Goal: Transaction & Acquisition: Purchase product/service

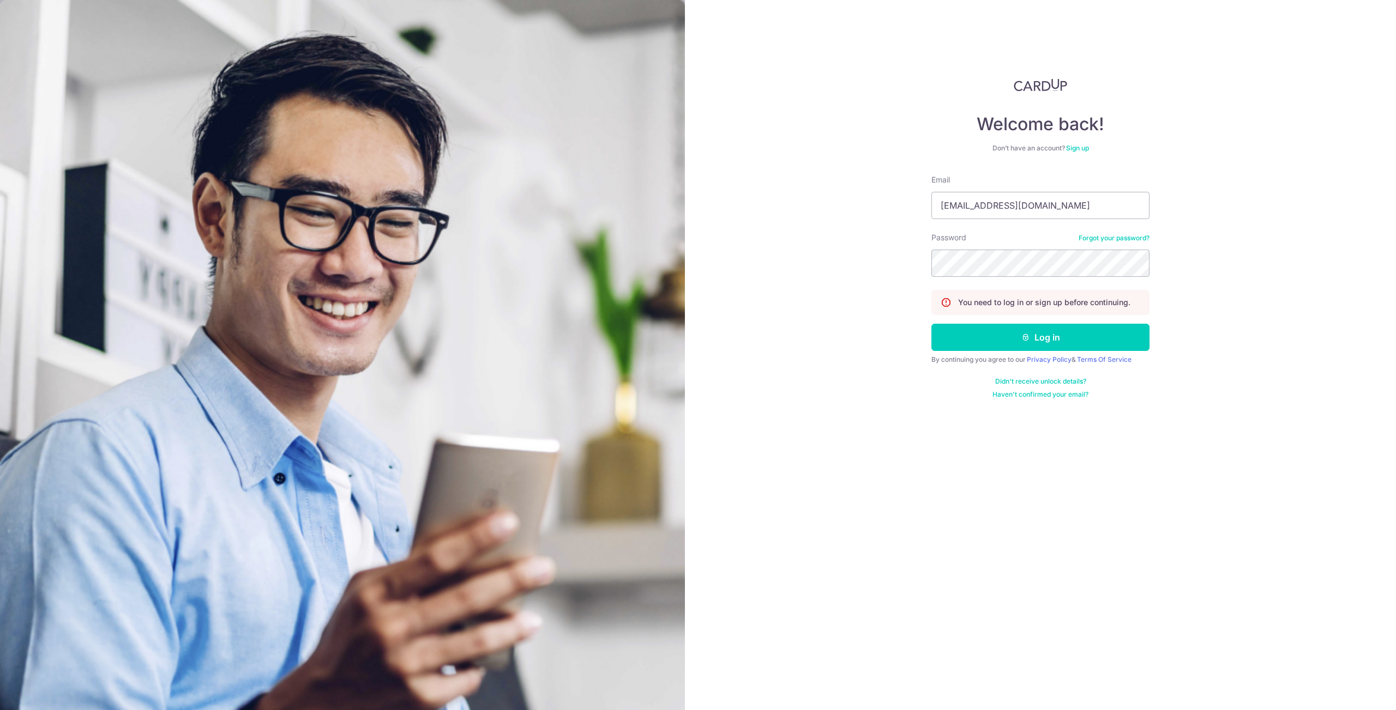
click at [1016, 351] on form "Email mrsa_80@yahoo.com.sg Password Forgot your password? You need to log in or…" at bounding box center [1040, 286] width 218 height 225
click at [1016, 345] on button "Log in" at bounding box center [1040, 337] width 218 height 27
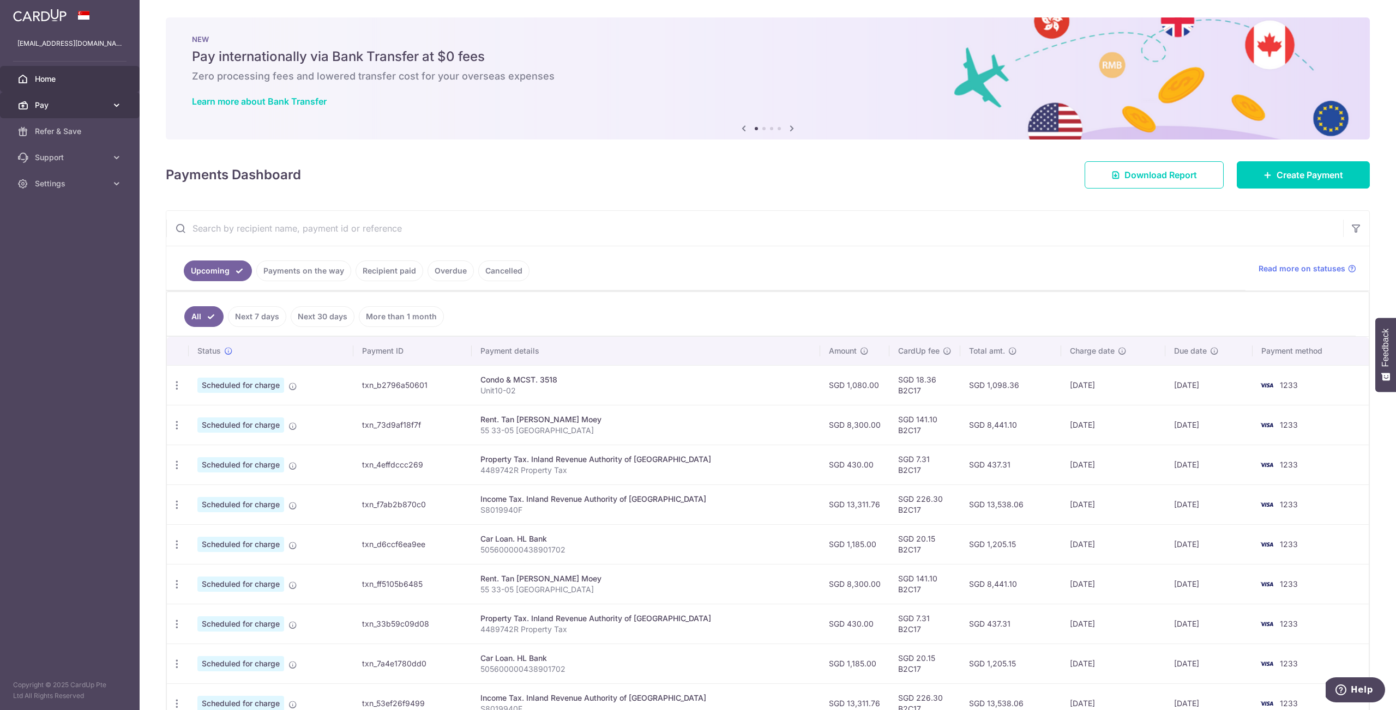
click at [67, 100] on span "Pay" at bounding box center [71, 105] width 72 height 11
click at [67, 132] on span "Payments" at bounding box center [71, 131] width 72 height 11
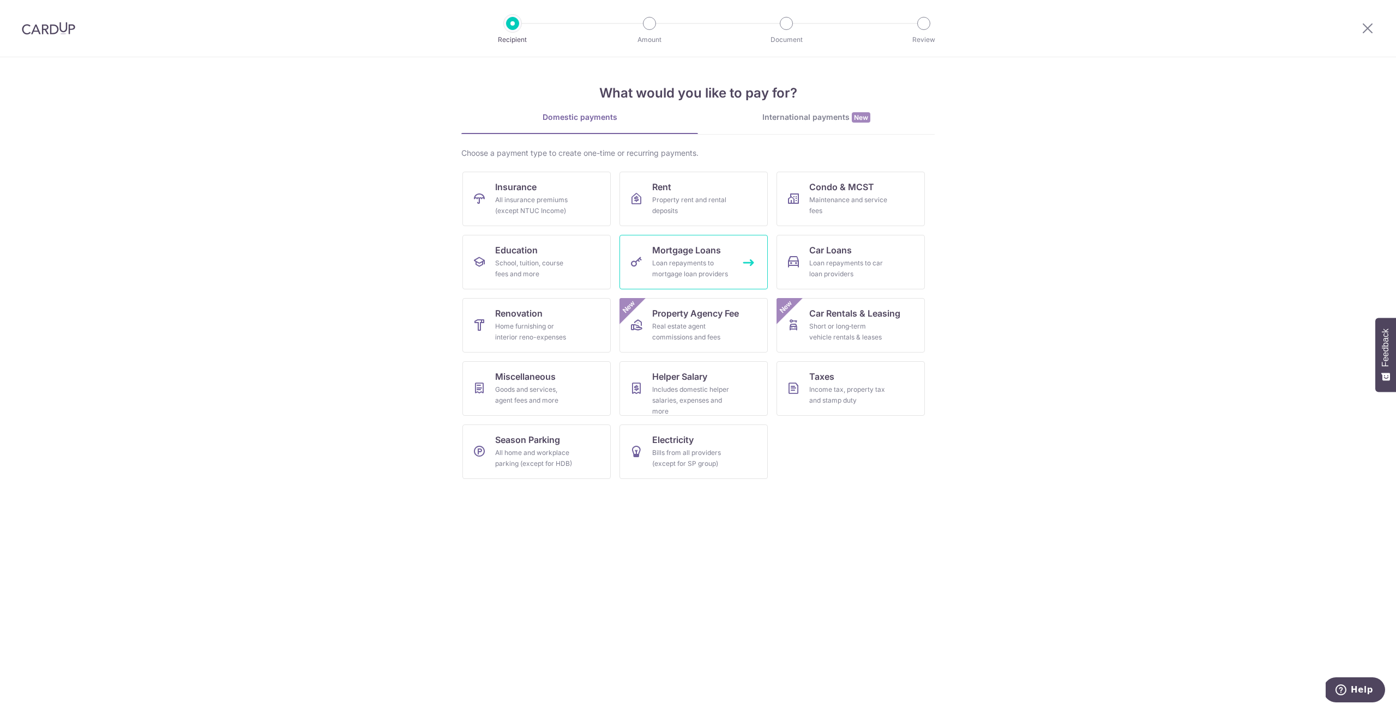
click at [702, 263] on div "Loan repayments to mortgage loan providers" at bounding box center [691, 269] width 79 height 22
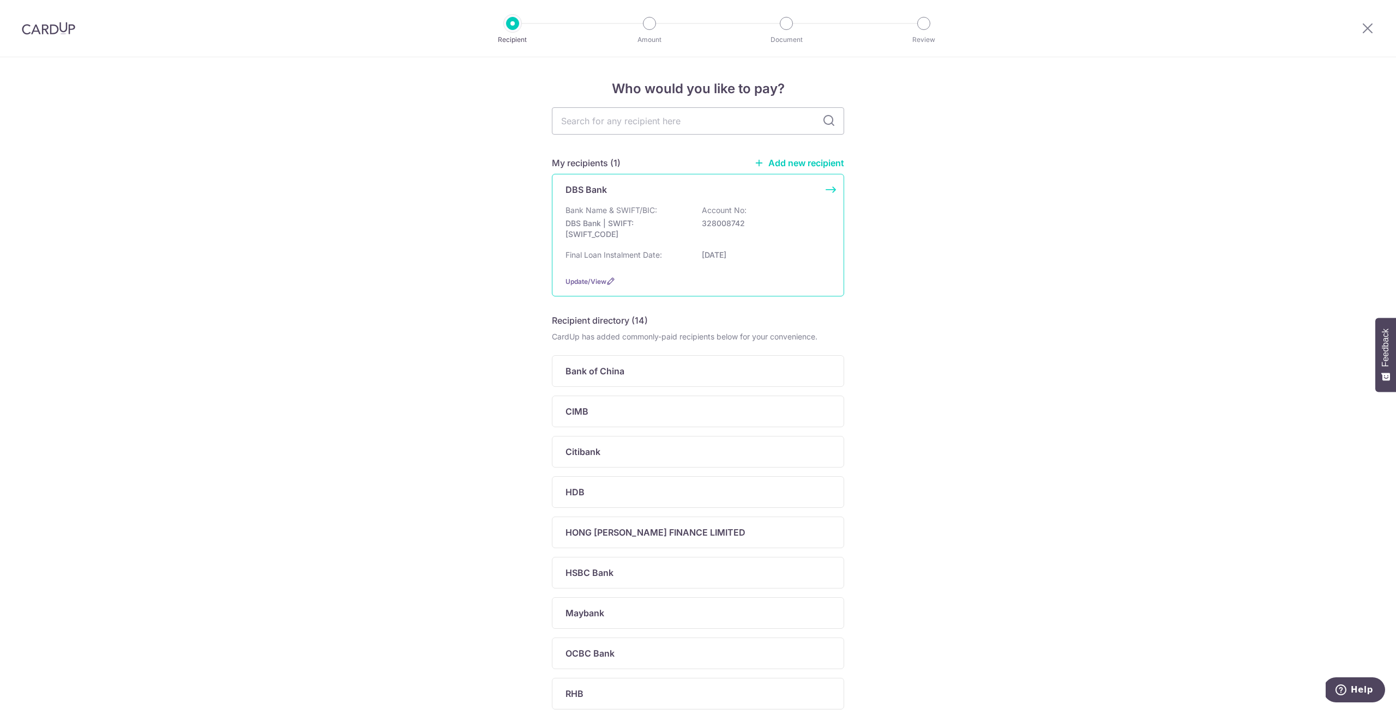
click at [653, 232] on p "DBS Bank | SWIFT: DBSSSGSGXXX" at bounding box center [626, 229] width 122 height 22
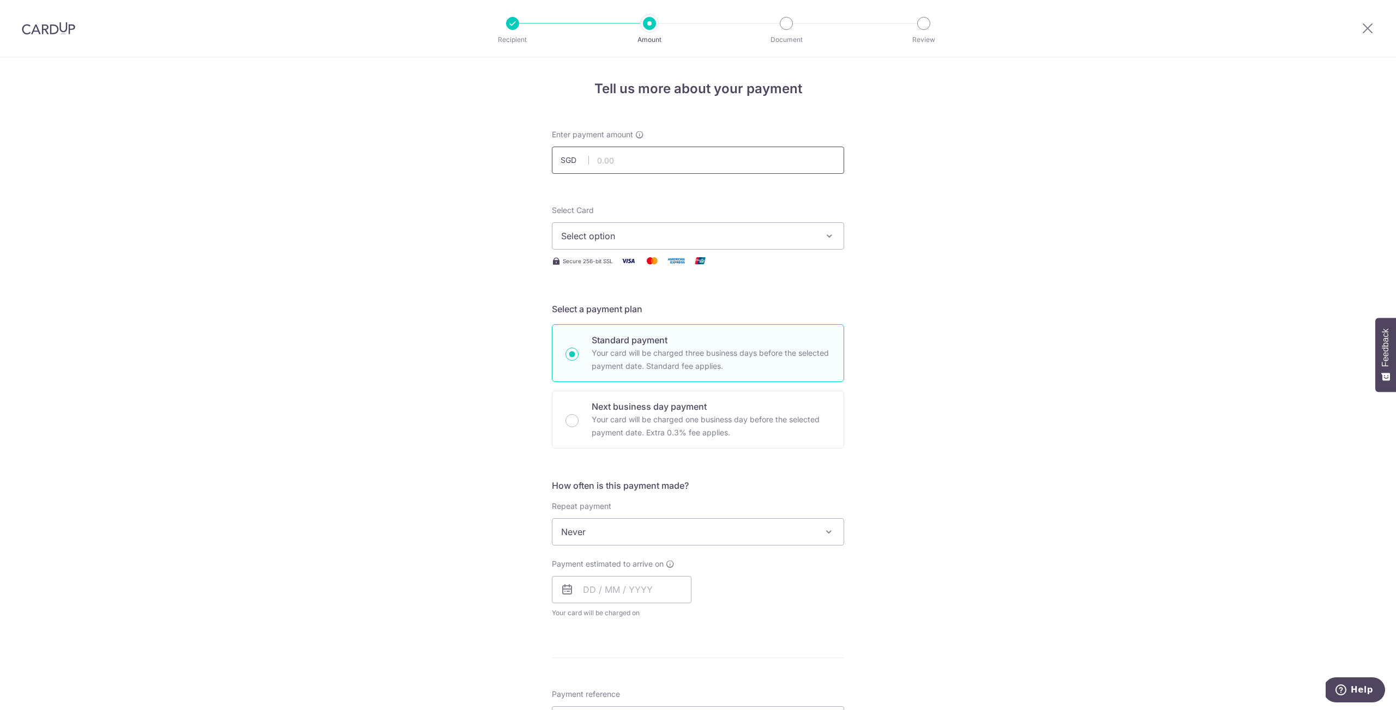
click at [635, 164] on input "text" at bounding box center [698, 160] width 292 height 27
type input "3,500.00"
click at [626, 233] on span "Select option" at bounding box center [688, 236] width 254 height 13
click at [625, 313] on span "**** 1233" at bounding box center [698, 313] width 274 height 13
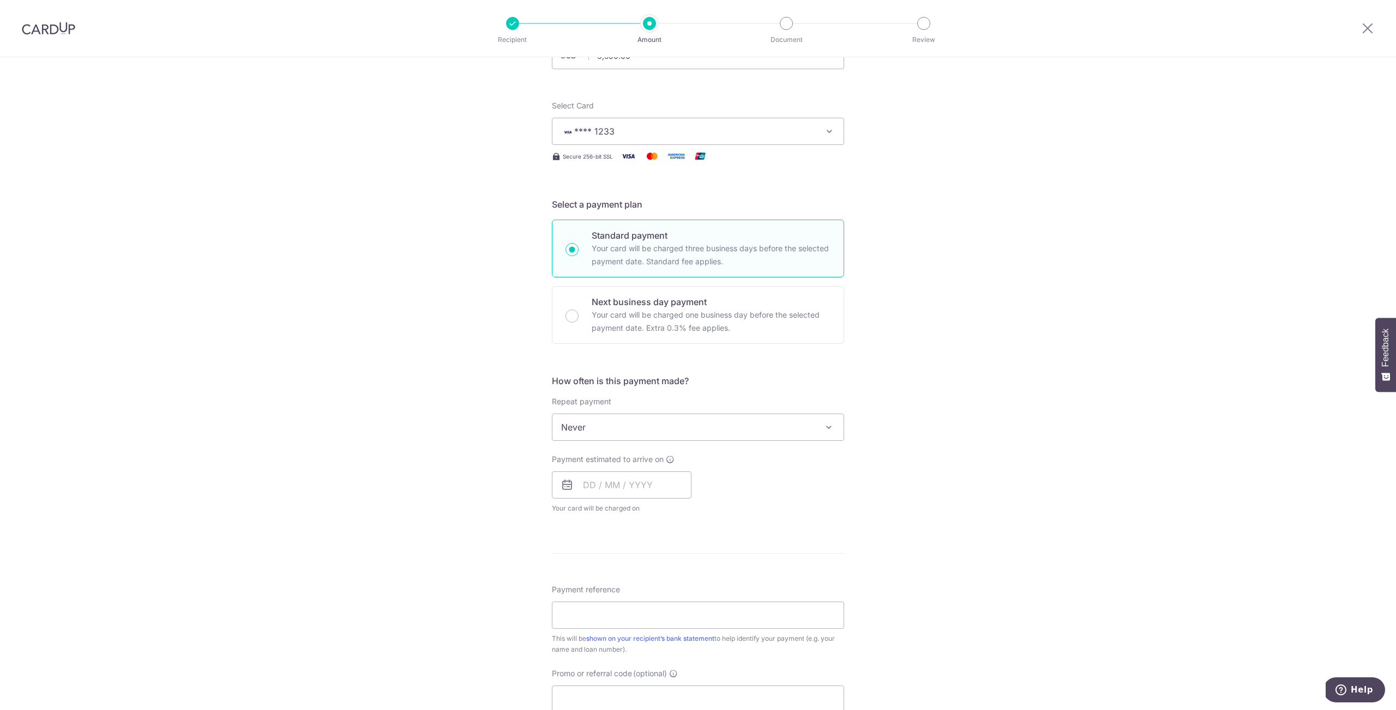
click at [717, 433] on span "Never" at bounding box center [697, 427] width 291 height 26
click at [594, 490] on input "text" at bounding box center [622, 485] width 140 height 27
click at [1371, 36] on div at bounding box center [1367, 28] width 57 height 57
click at [1369, 28] on icon at bounding box center [1367, 28] width 13 height 14
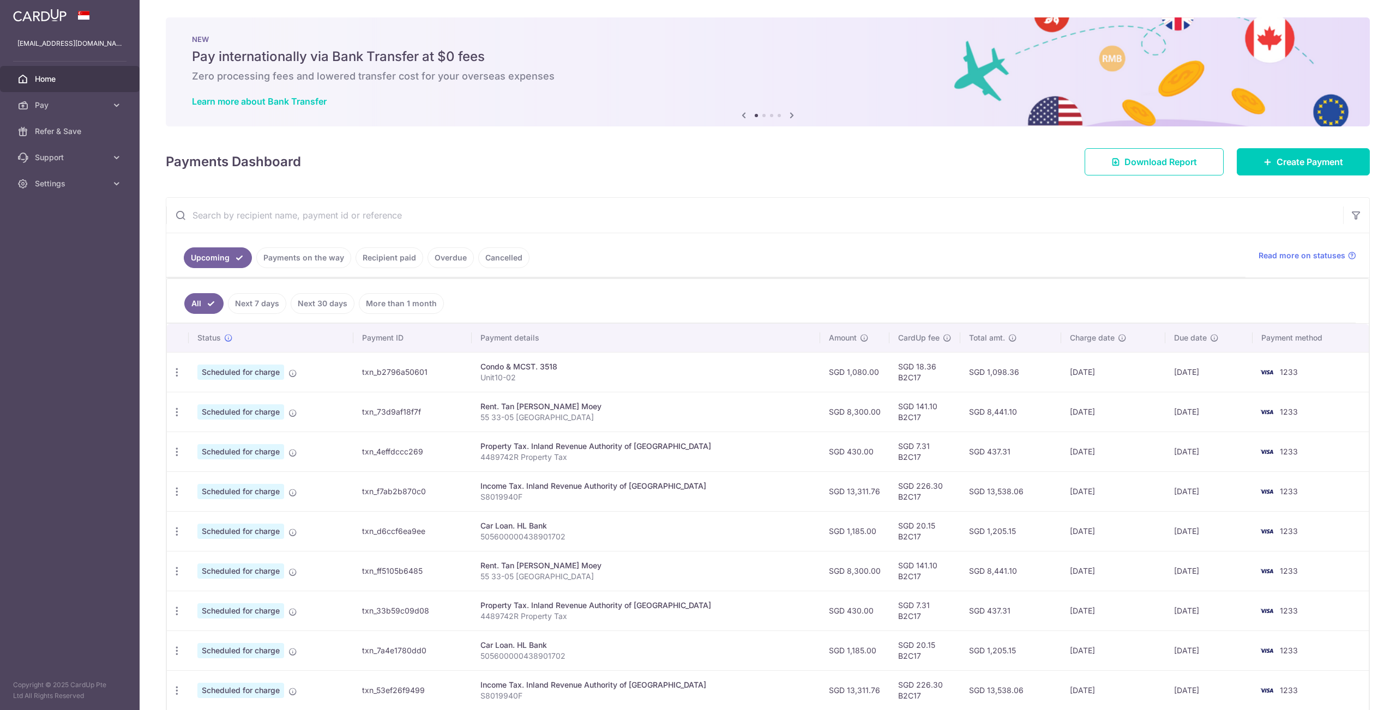
click at [504, 260] on link "Cancelled" at bounding box center [503, 258] width 51 height 21
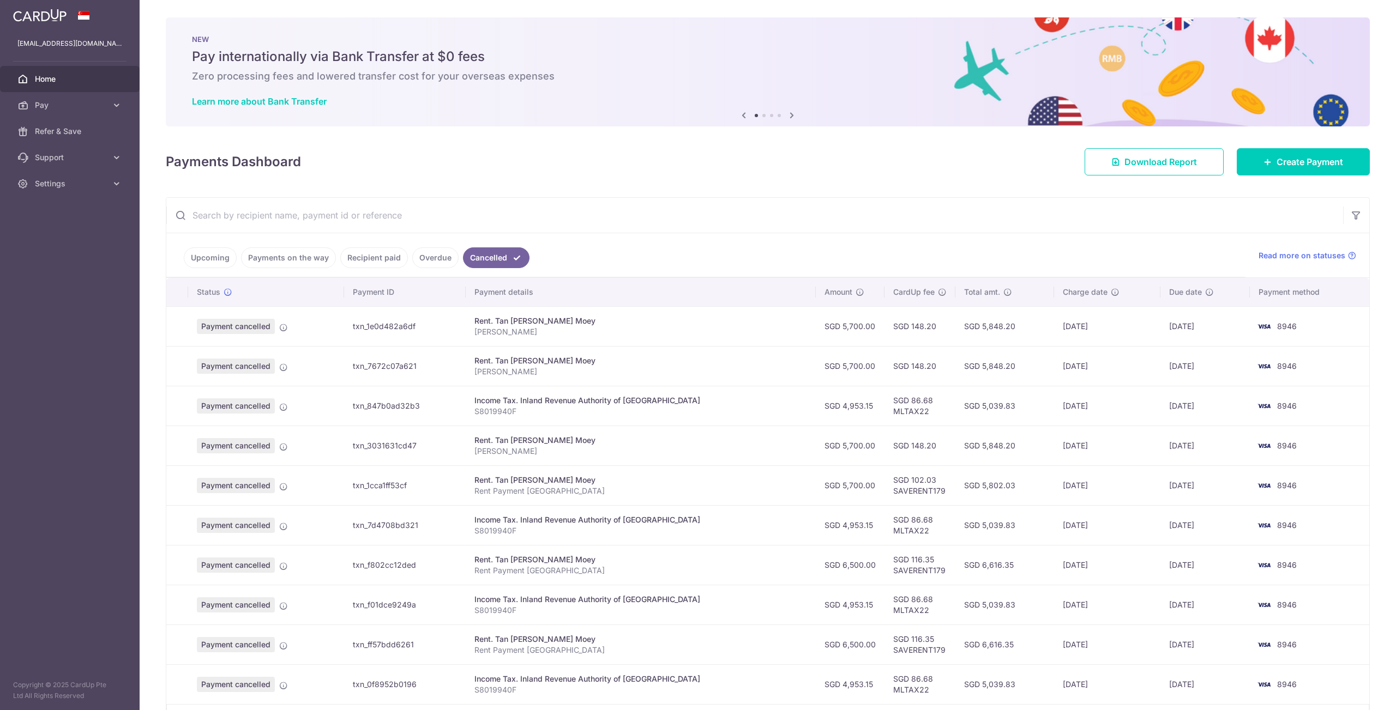
scroll to position [73, 0]
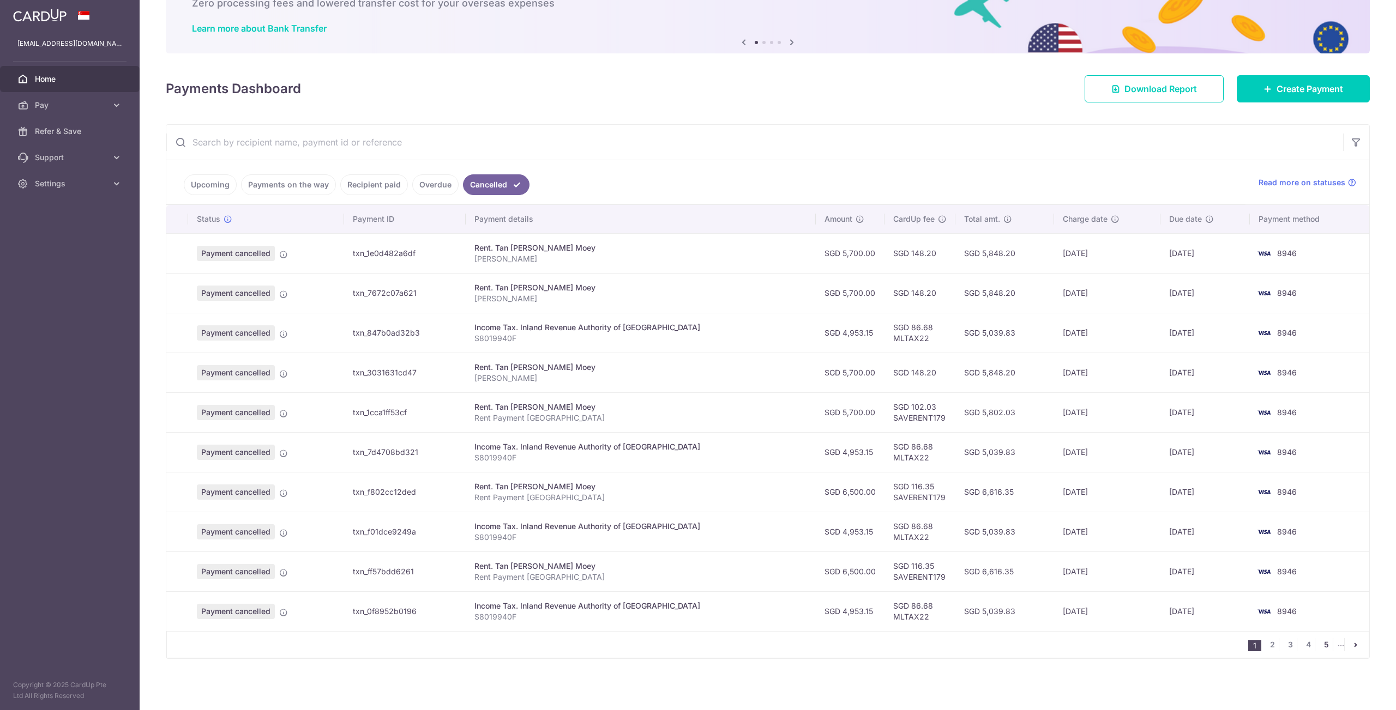
click at [1319, 647] on link "5" at bounding box center [1325, 644] width 13 height 13
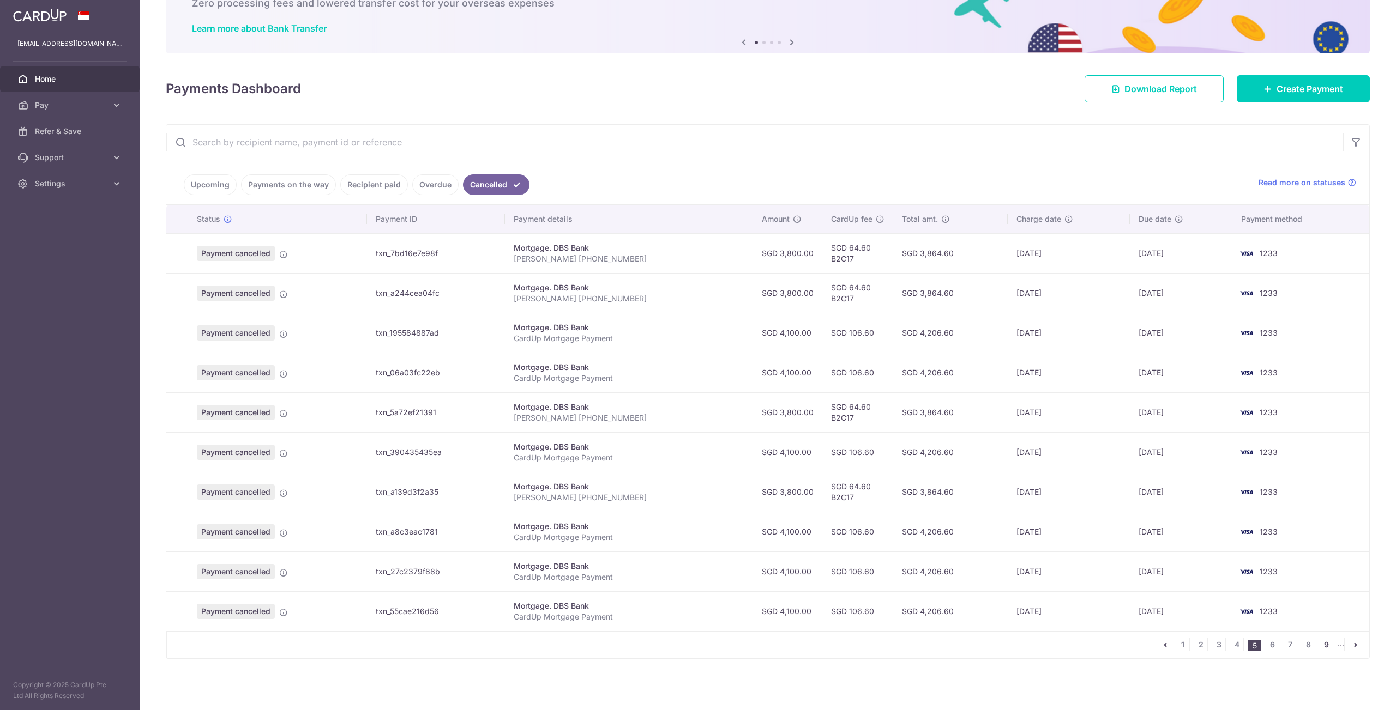
click at [1320, 645] on link "9" at bounding box center [1325, 644] width 13 height 13
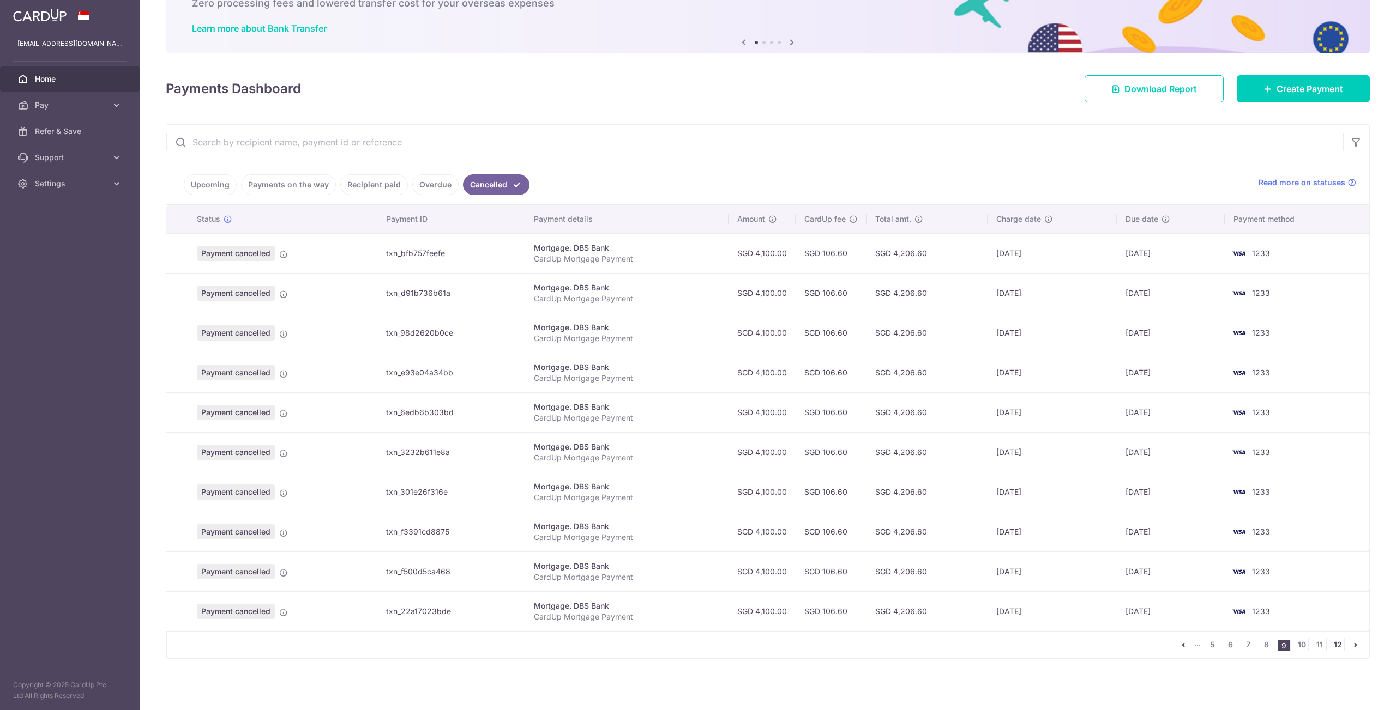
click at [1334, 644] on link "12" at bounding box center [1337, 644] width 13 height 13
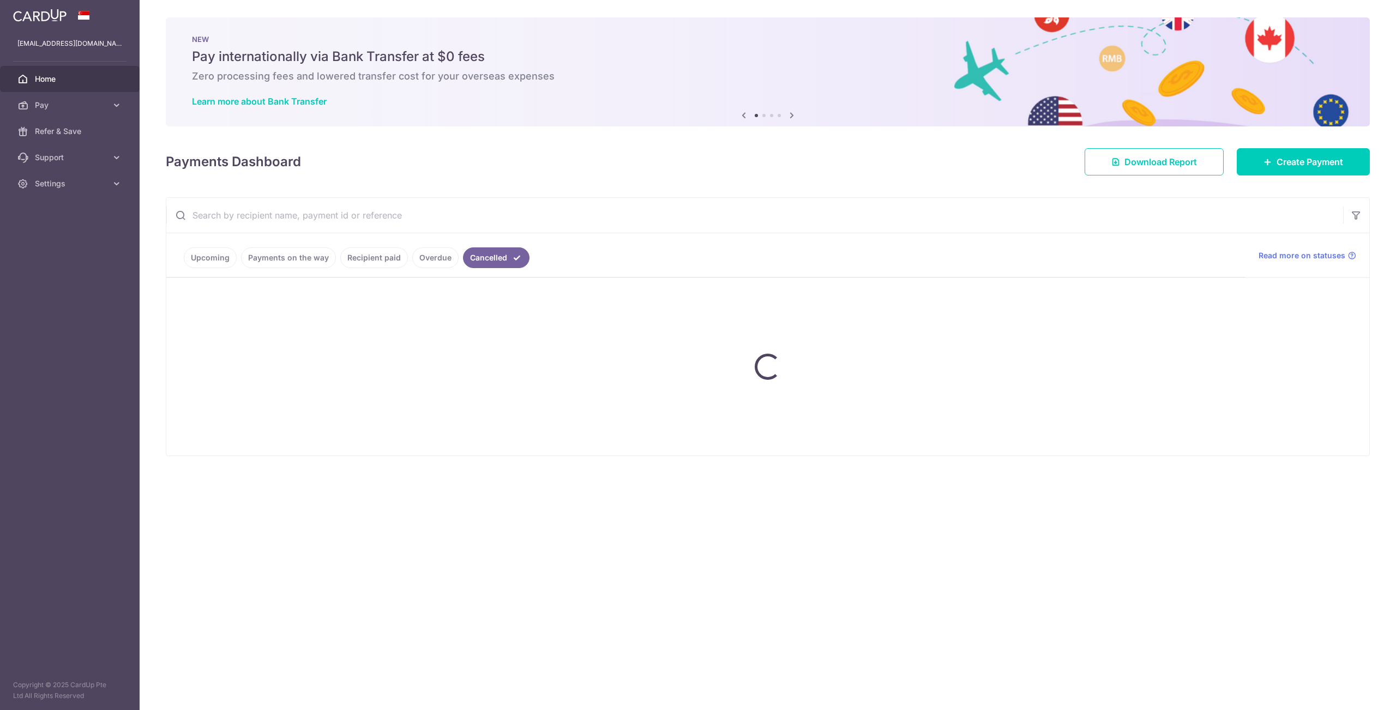
scroll to position [0, 0]
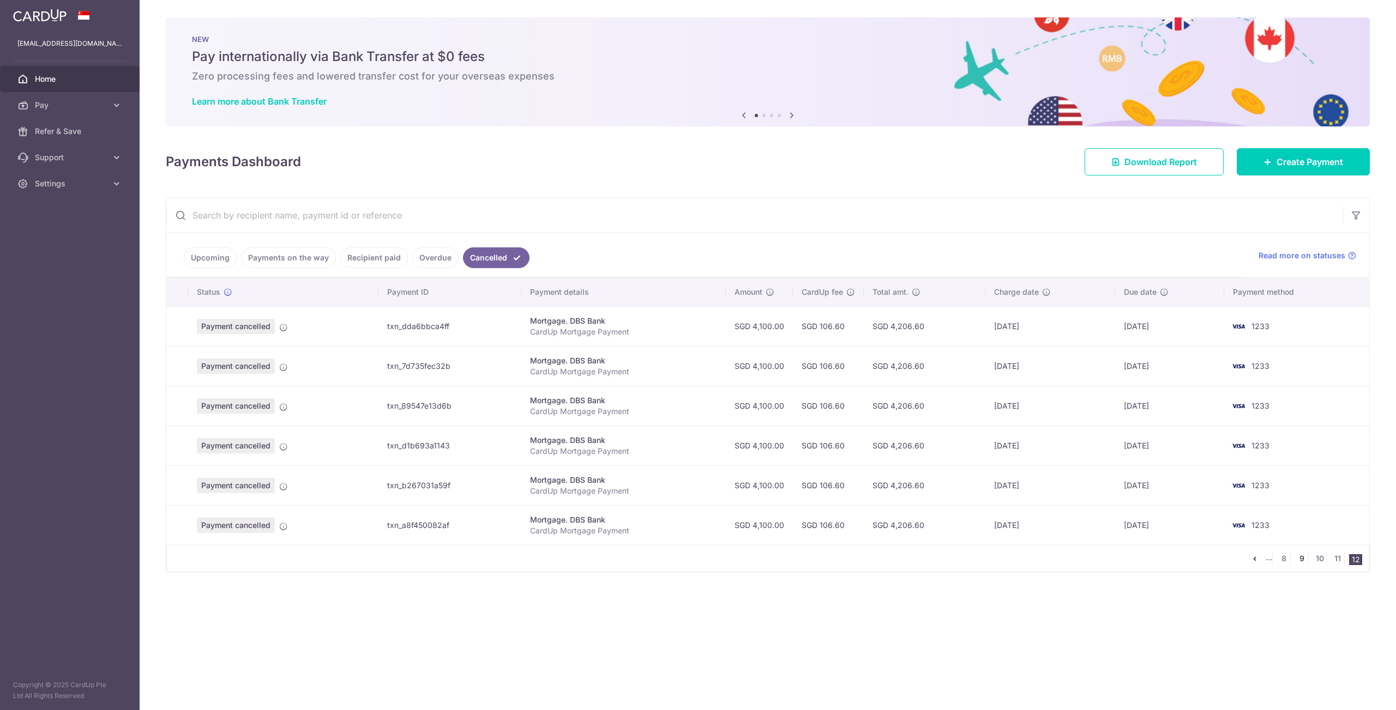
click at [1305, 560] on link "9" at bounding box center [1301, 558] width 13 height 13
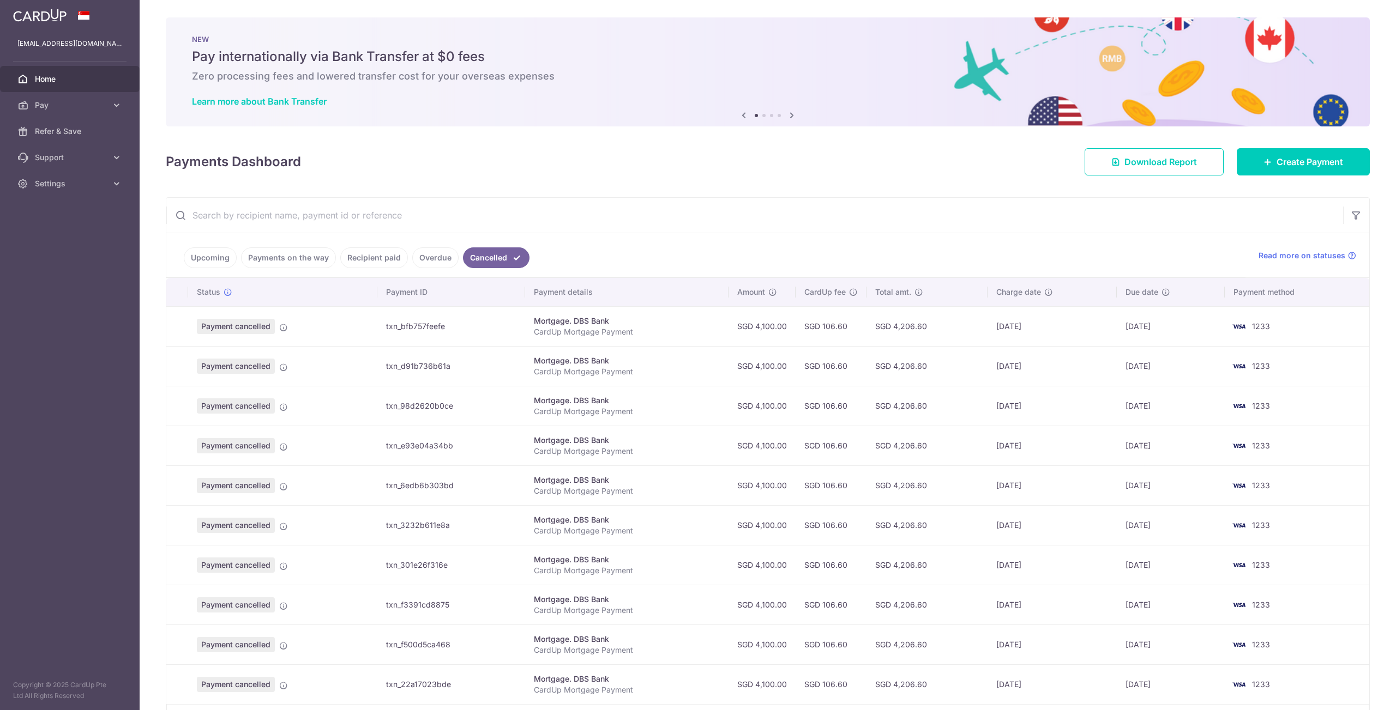
scroll to position [73, 0]
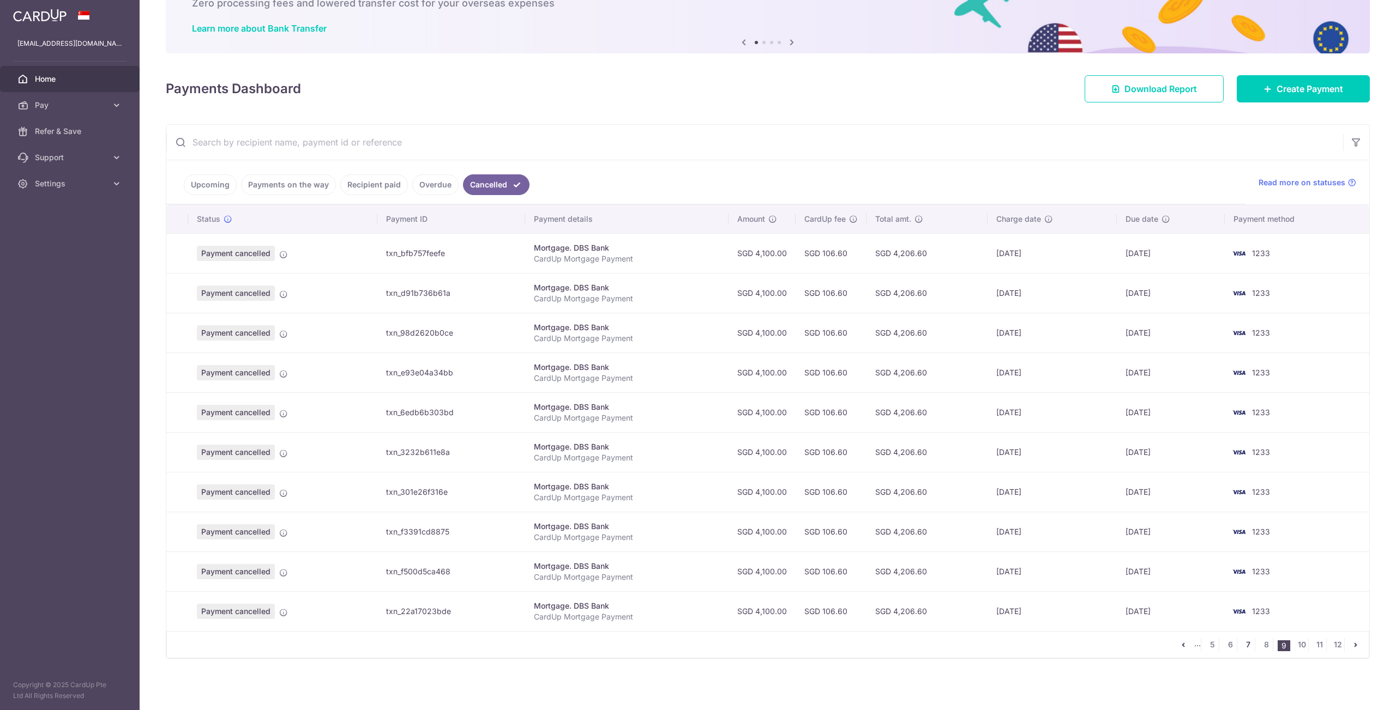
click at [1241, 646] on link "7" at bounding box center [1247, 644] width 13 height 13
click at [1207, 648] on link "5" at bounding box center [1211, 644] width 13 height 13
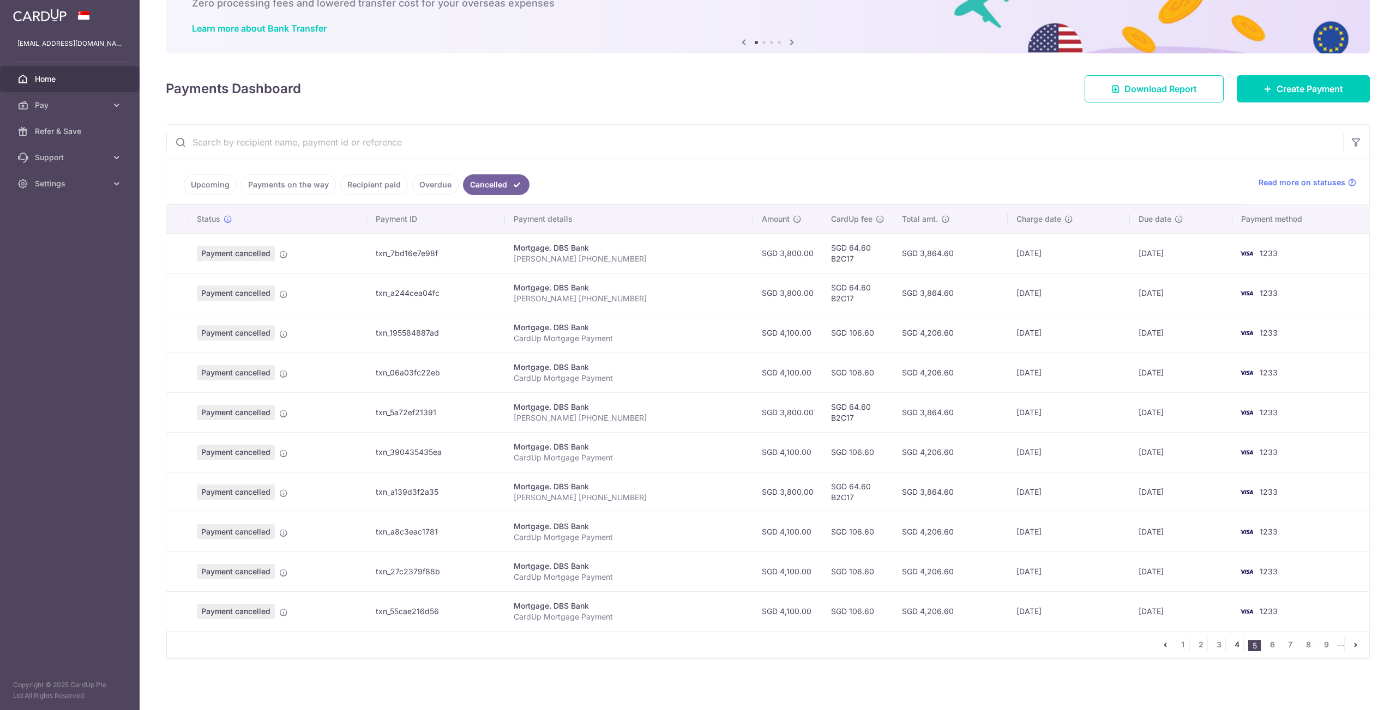
click at [1230, 645] on link "4" at bounding box center [1236, 644] width 13 height 13
